Goal: Task Accomplishment & Management: Manage account settings

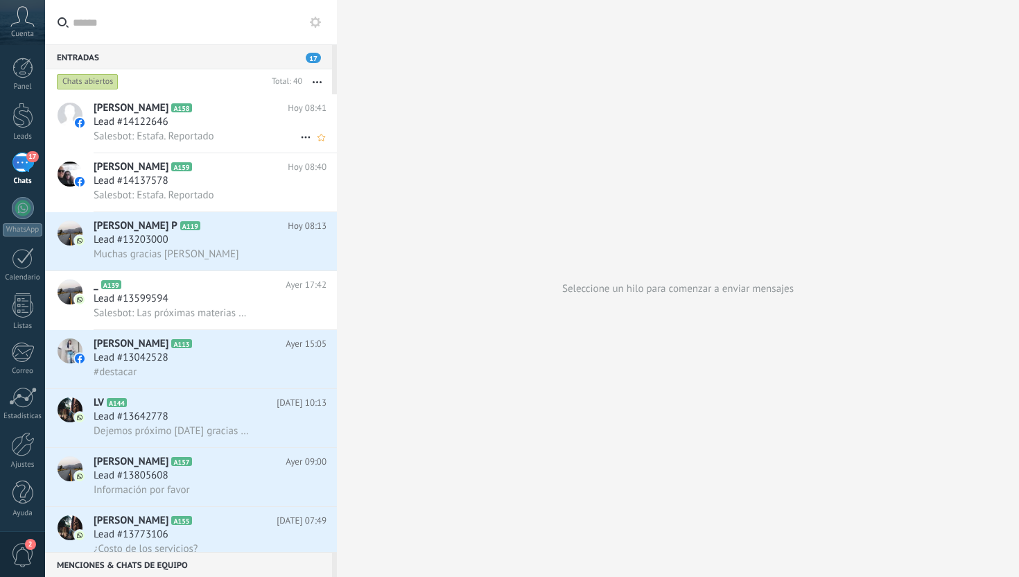
click at [231, 148] on div "[PERSON_NAME] A158 [DATE] 08:41 Lead #14122646 Salesbot: Estafa. Reportado" at bounding box center [215, 123] width 243 height 58
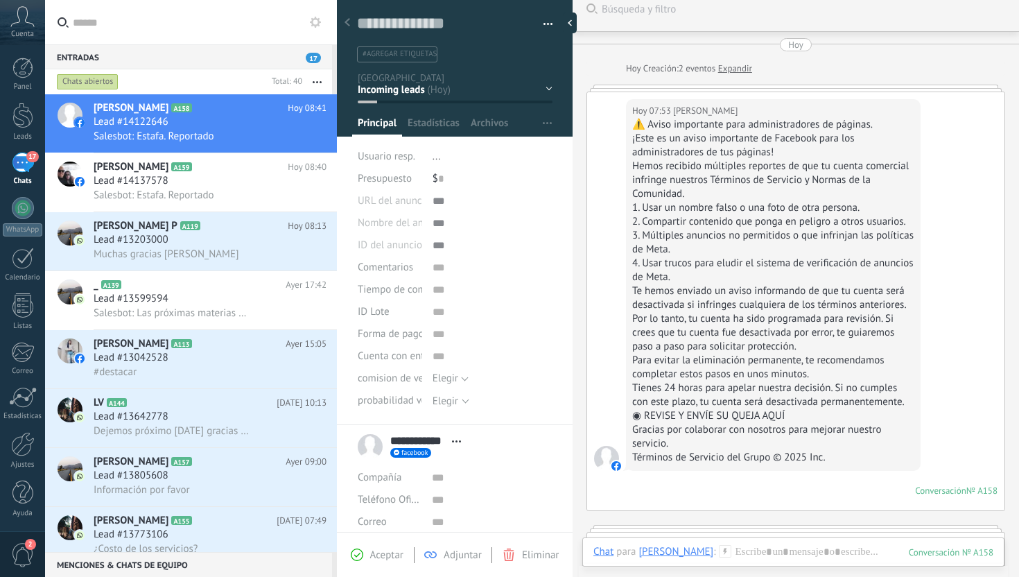
scroll to position [14, 0]
click at [541, 555] on span "Eliminar" at bounding box center [540, 555] width 37 height 13
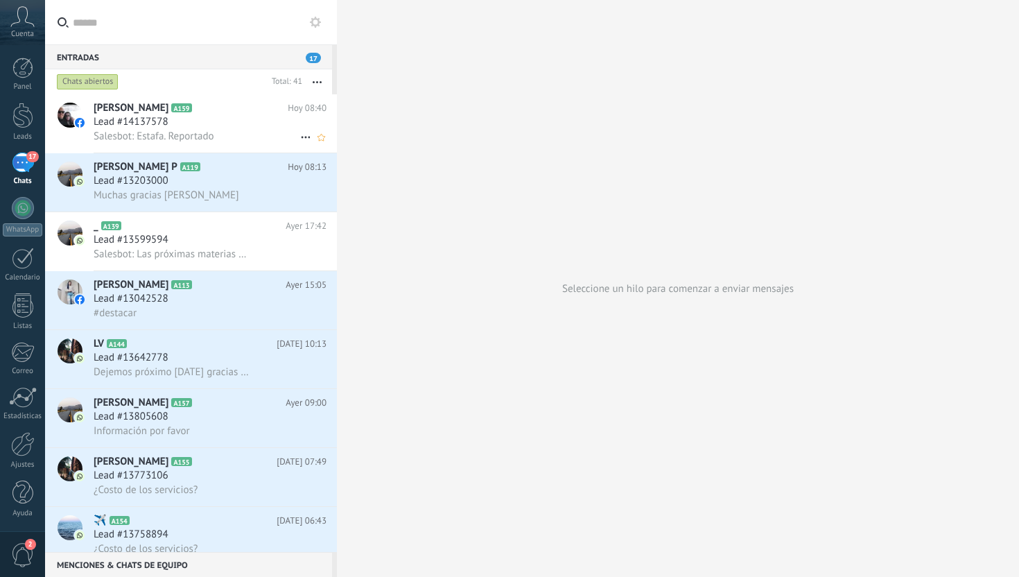
click at [280, 137] on div "Salesbot: Estafa. Reportado" at bounding box center [210, 136] width 233 height 15
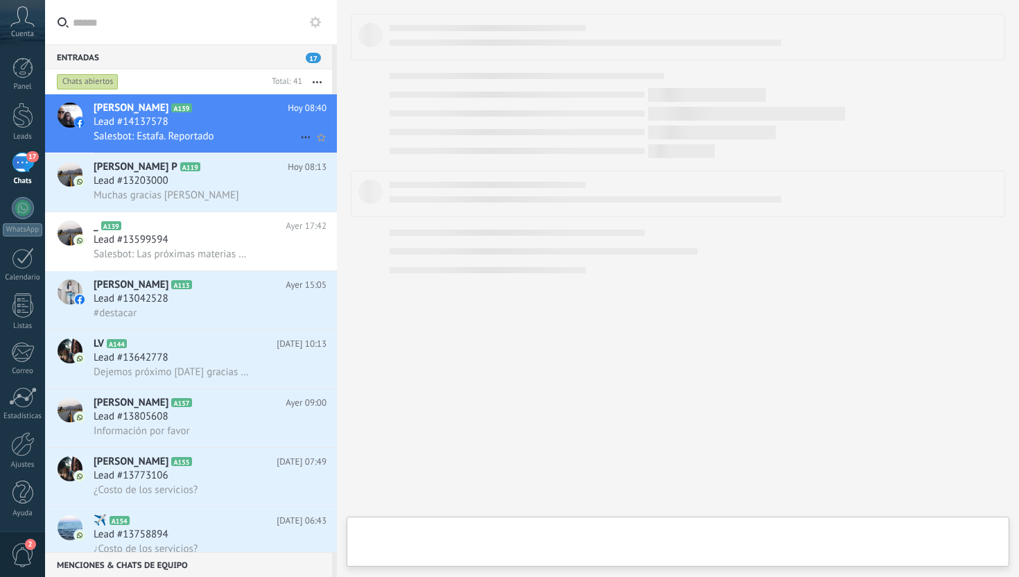
type textarea "**********"
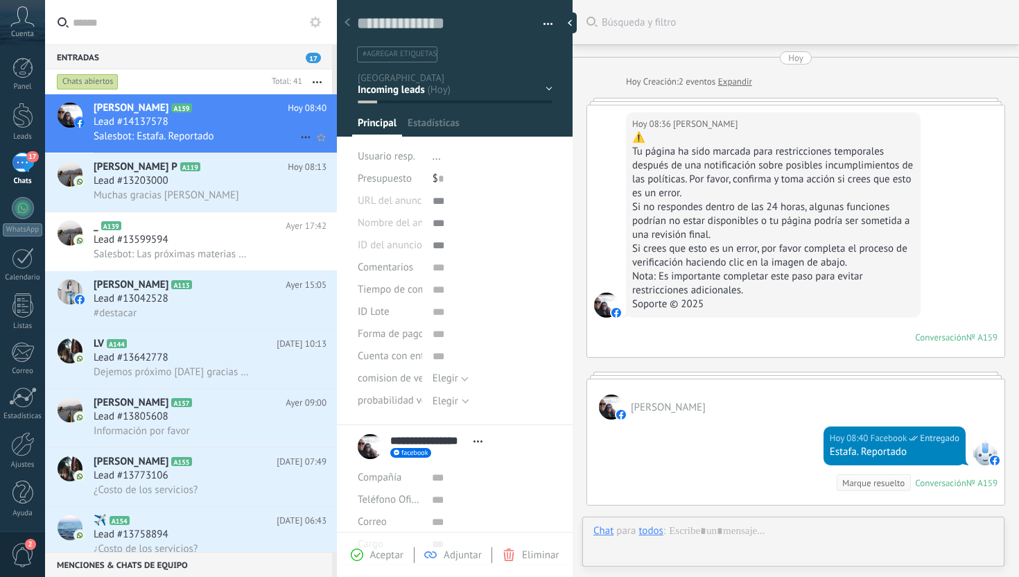
scroll to position [170, 0]
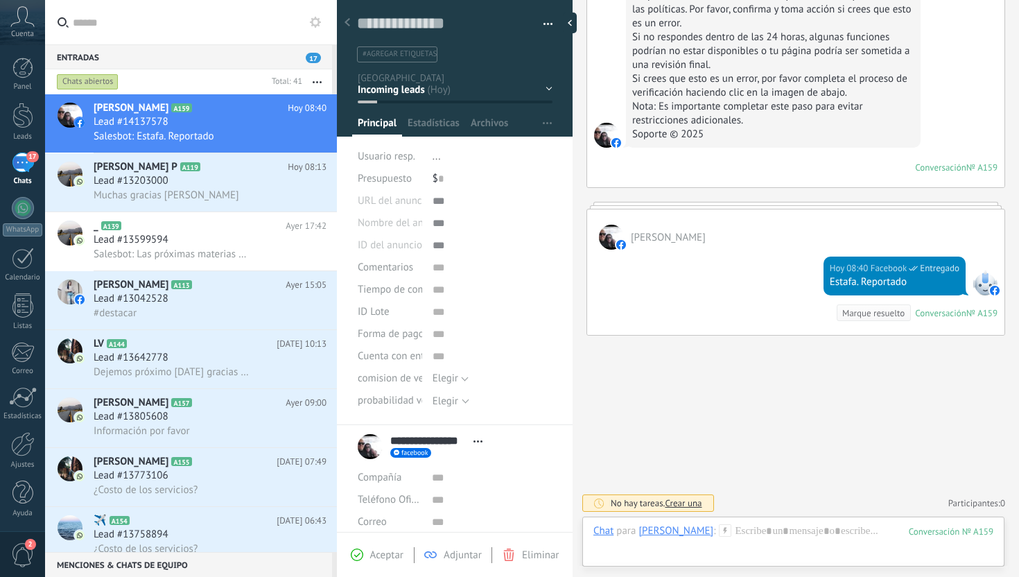
click at [544, 561] on span "Eliminar" at bounding box center [540, 555] width 37 height 13
